Goal: Information Seeking & Learning: Compare options

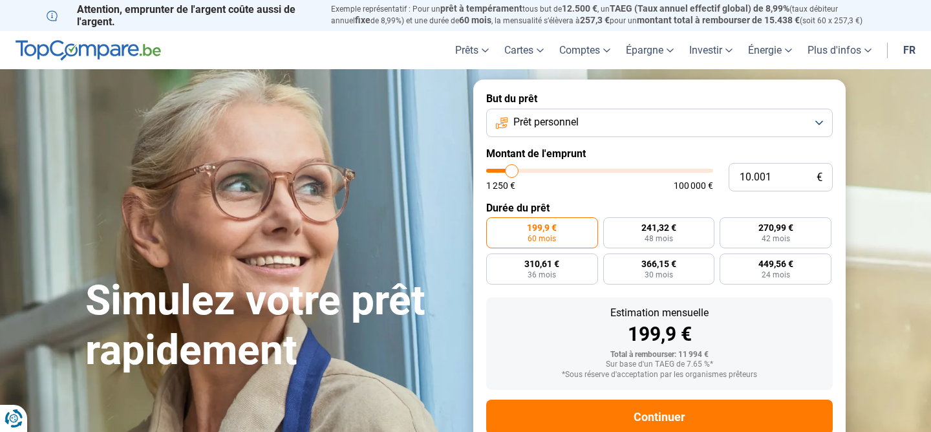
click at [731, 120] on button "Prêt personnel" at bounding box center [659, 123] width 347 height 28
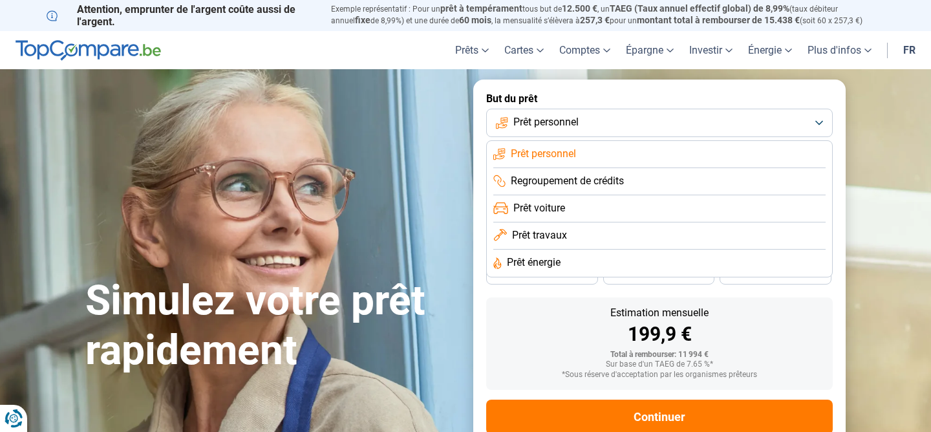
click at [731, 120] on button "Prêt personnel" at bounding box center [659, 123] width 347 height 28
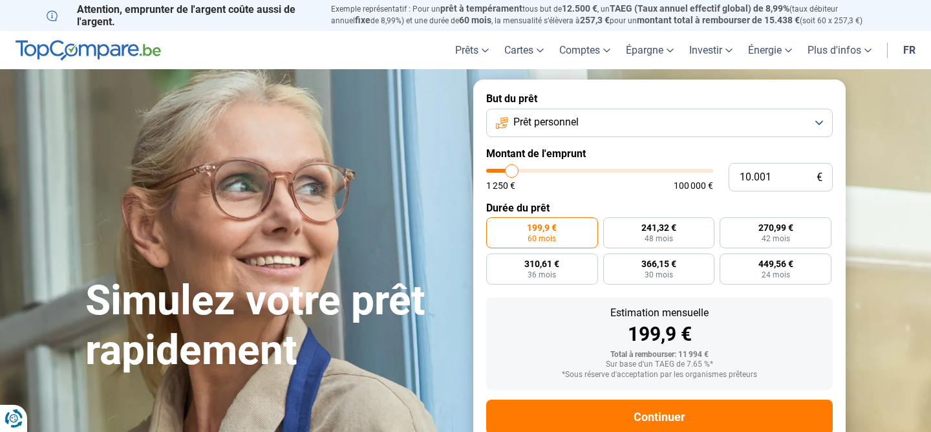
type input "9.250"
type input "9250"
type input "9.000"
type input "9000"
type input "8.750"
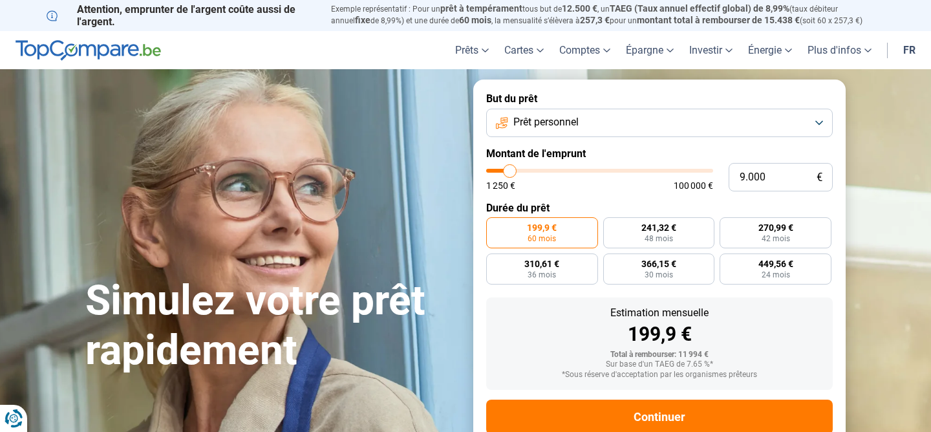
type input "8750"
type input "8.500"
type input "8500"
type input "8.250"
type input "8250"
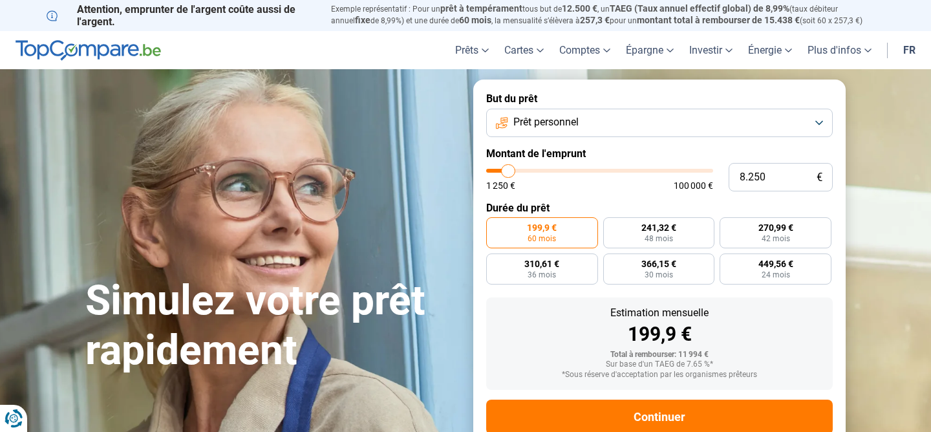
type input "8.000"
type input "8000"
type input "7.750"
type input "7750"
type input "7.500"
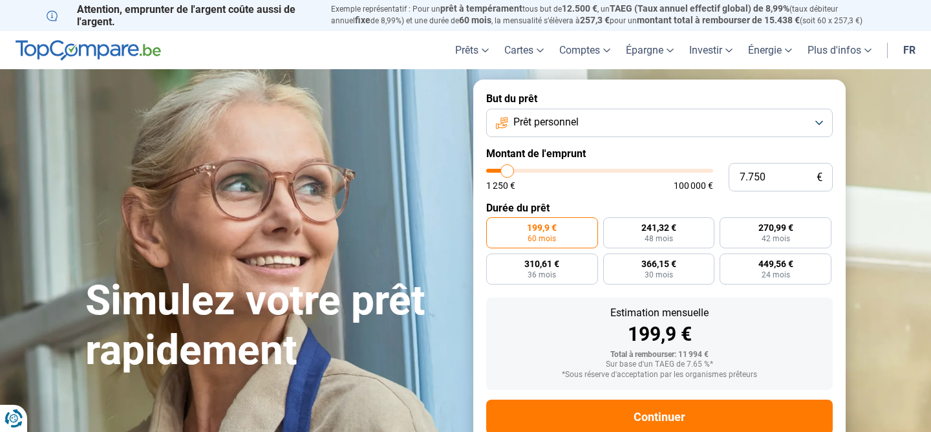
type input "7500"
type input "7.250"
type input "7250"
type input "7.000"
type input "7000"
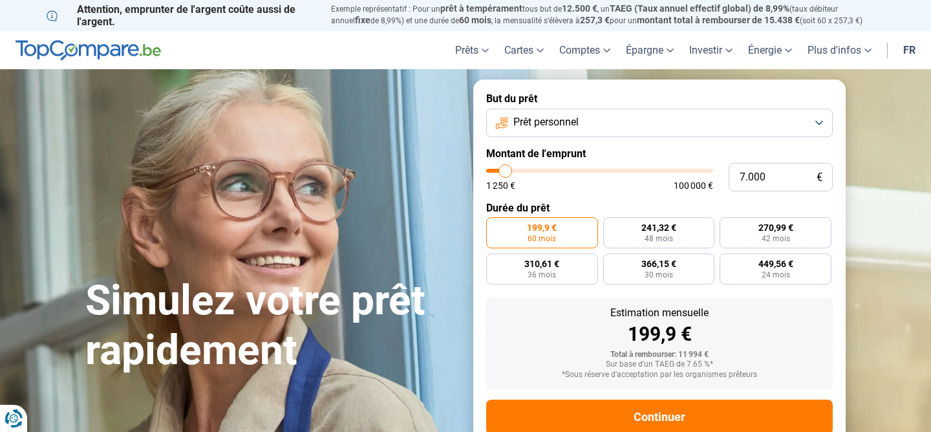
type input "6.750"
type input "6750"
type input "6.500"
type input "6500"
type input "6.250"
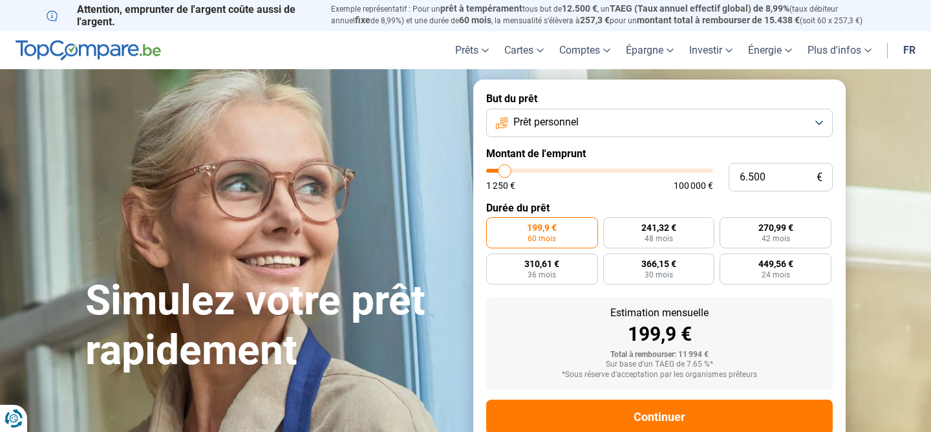
type input "6250"
type input "6.000"
type input "6000"
type input "5.750"
type input "5750"
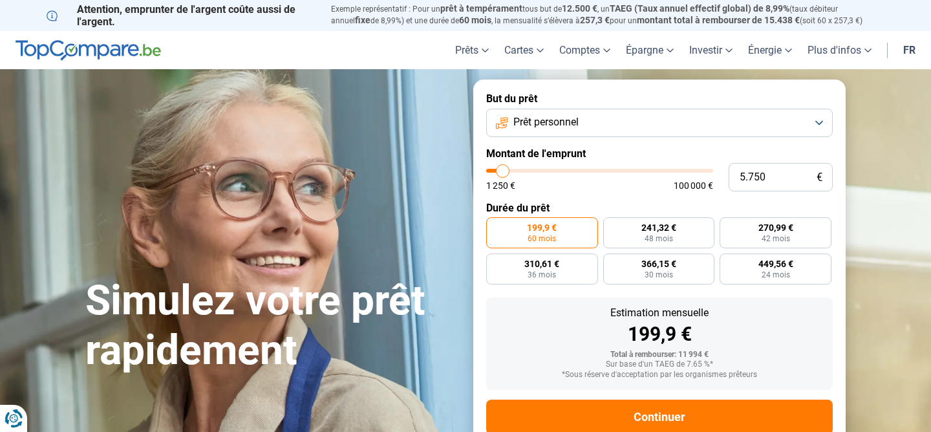
type input "5.500"
type input "5500"
type input "5.250"
type input "5250"
type input "5.000"
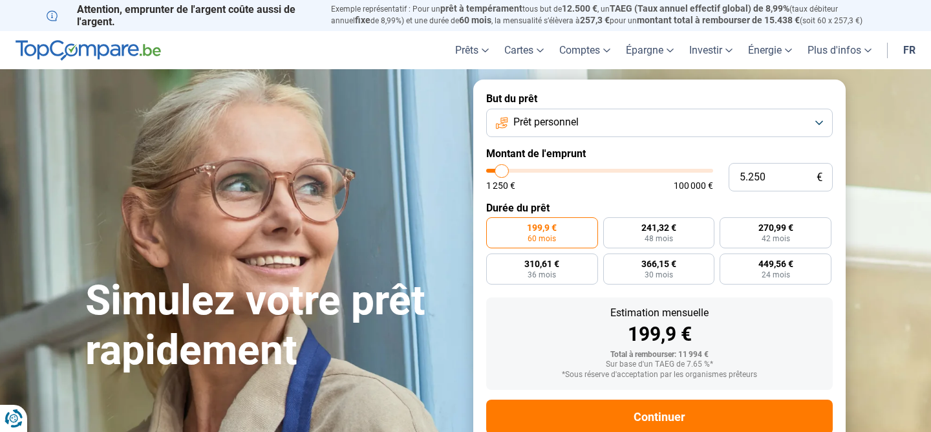
type input "5000"
type input "4.750"
type input "4750"
type input "4.500"
type input "4500"
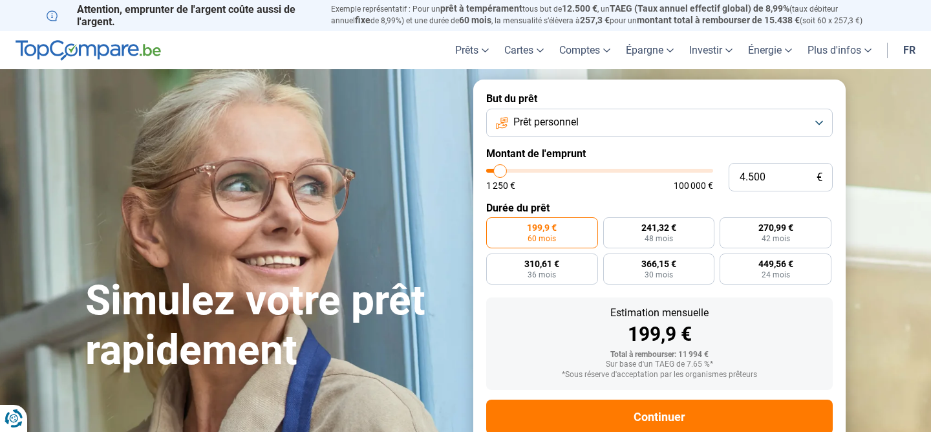
type input "4.250"
type input "4250"
type input "4.000"
type input "4000"
type input "3.750"
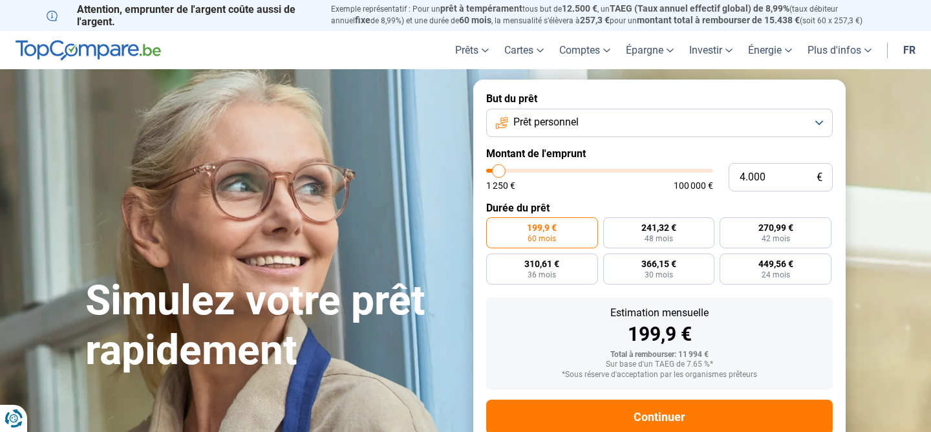
type input "3750"
type input "3.500"
type input "3500"
type input "3.250"
type input "3250"
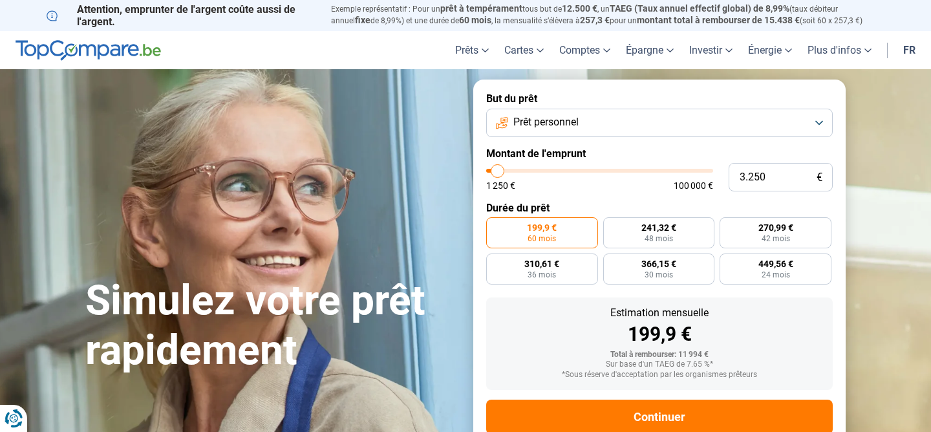
type input "3.000"
type input "3000"
drag, startPoint x: 511, startPoint y: 170, endPoint x: 497, endPoint y: 171, distance: 14.3
click at [497, 171] on input "range" at bounding box center [599, 171] width 227 height 4
radio input "true"
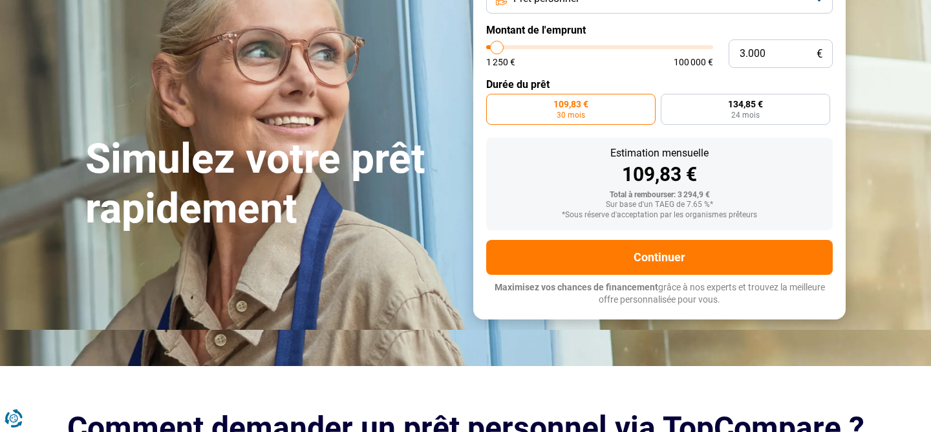
scroll to position [124, 0]
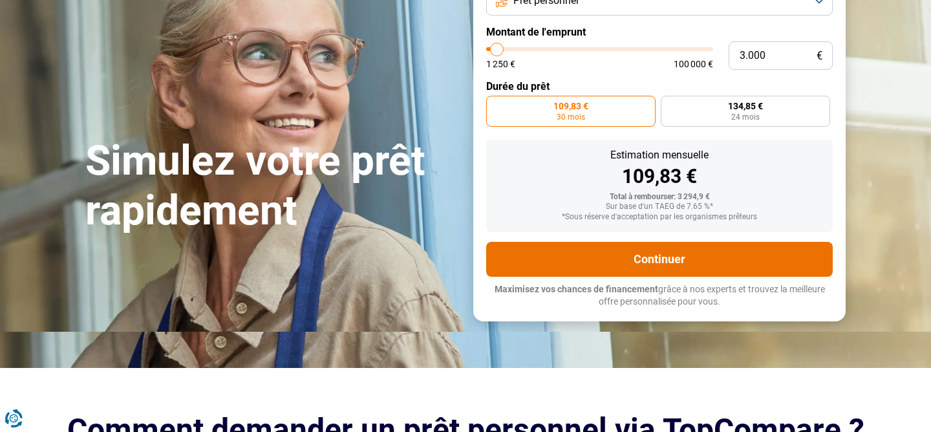
click at [637, 257] on button "Continuer" at bounding box center [659, 259] width 347 height 35
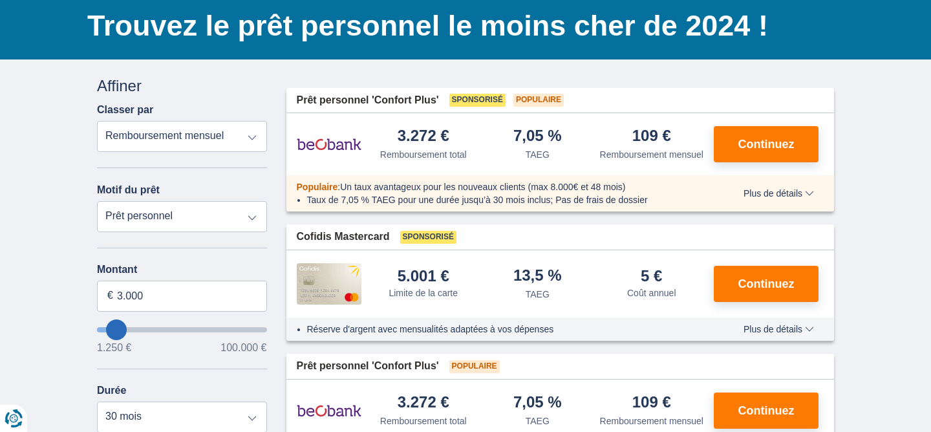
scroll to position [92, 0]
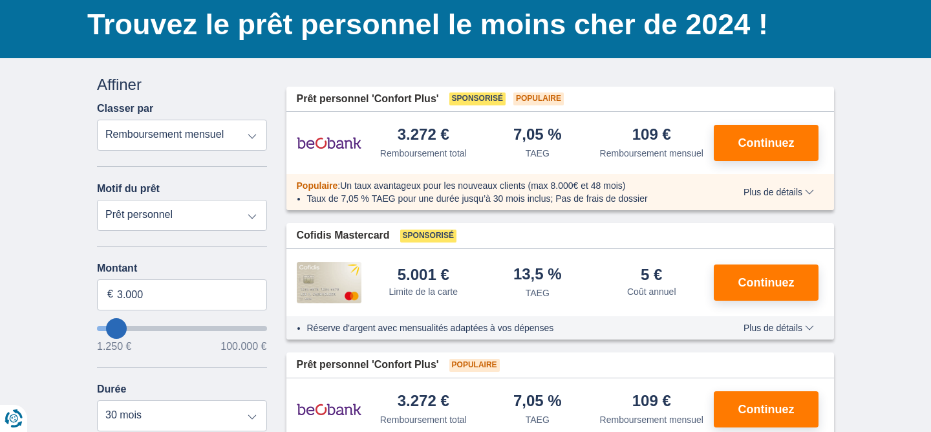
click at [806, 332] on span "Plus de détails" at bounding box center [779, 327] width 70 height 9
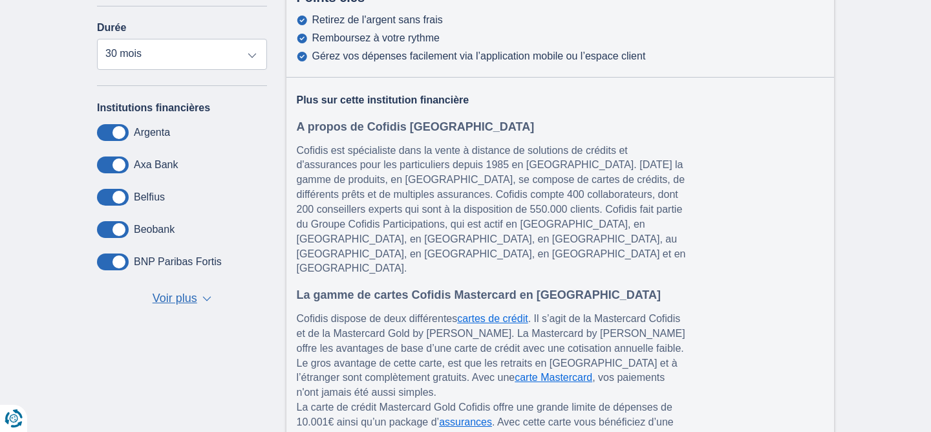
scroll to position [0, 0]
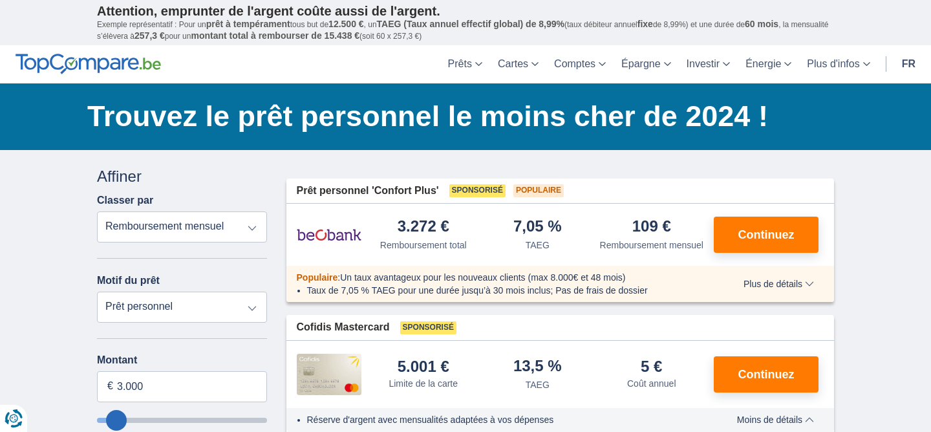
click at [808, 289] on button "Plus de détails Moins de détails" at bounding box center [779, 284] width 90 height 10
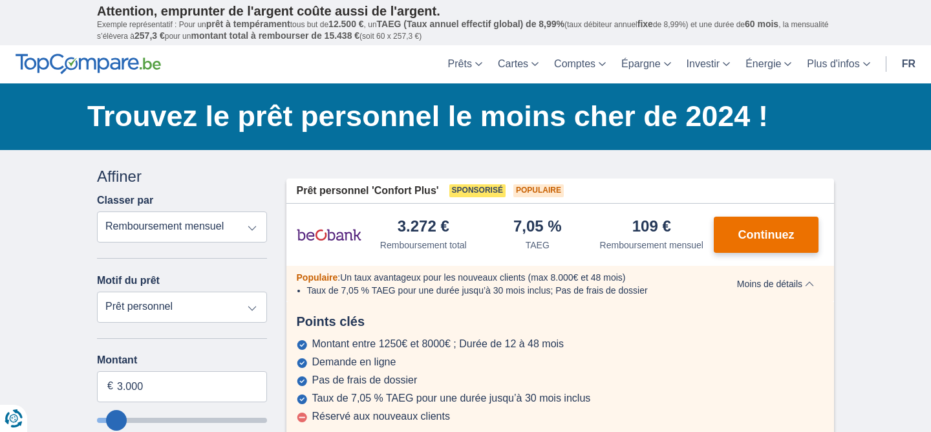
click at [784, 241] on span "Continuez" at bounding box center [767, 235] width 56 height 12
